Goal: Task Accomplishment & Management: Complete application form

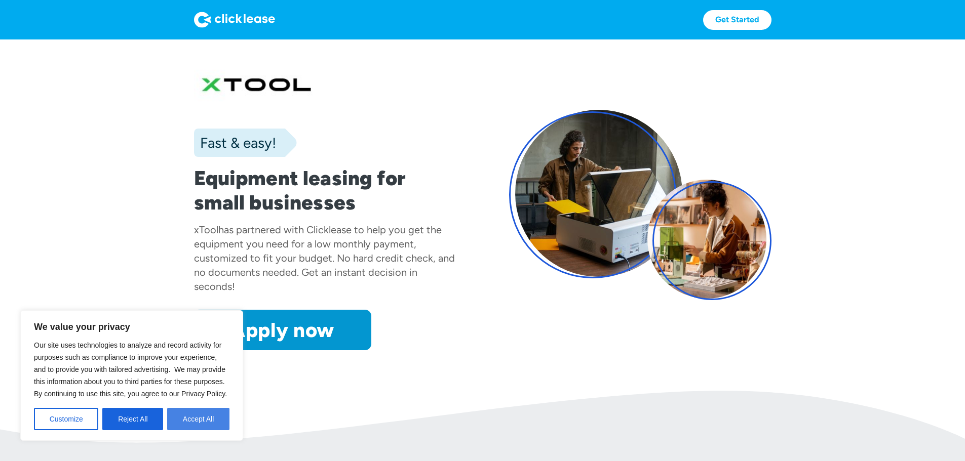
click at [194, 425] on button "Accept All" at bounding box center [198, 419] width 62 height 22
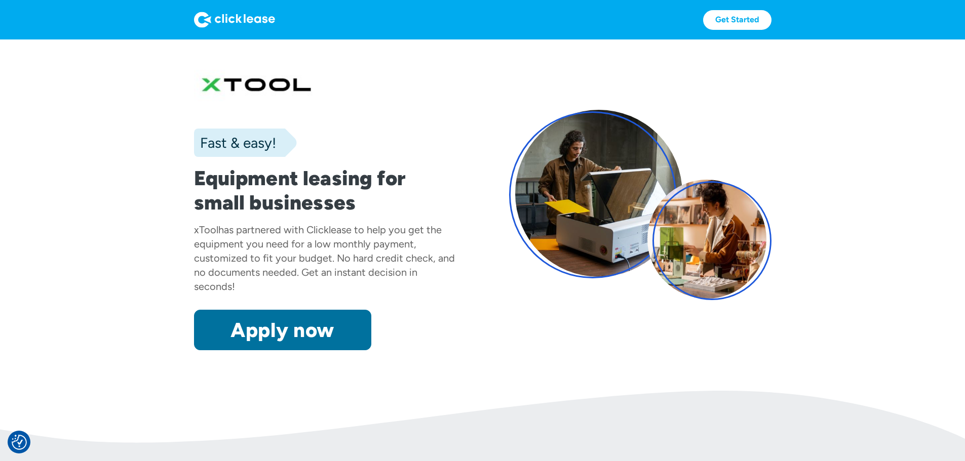
click at [236, 350] on link "Apply now" at bounding box center [282, 330] width 177 height 41
